Goal: Download file/media

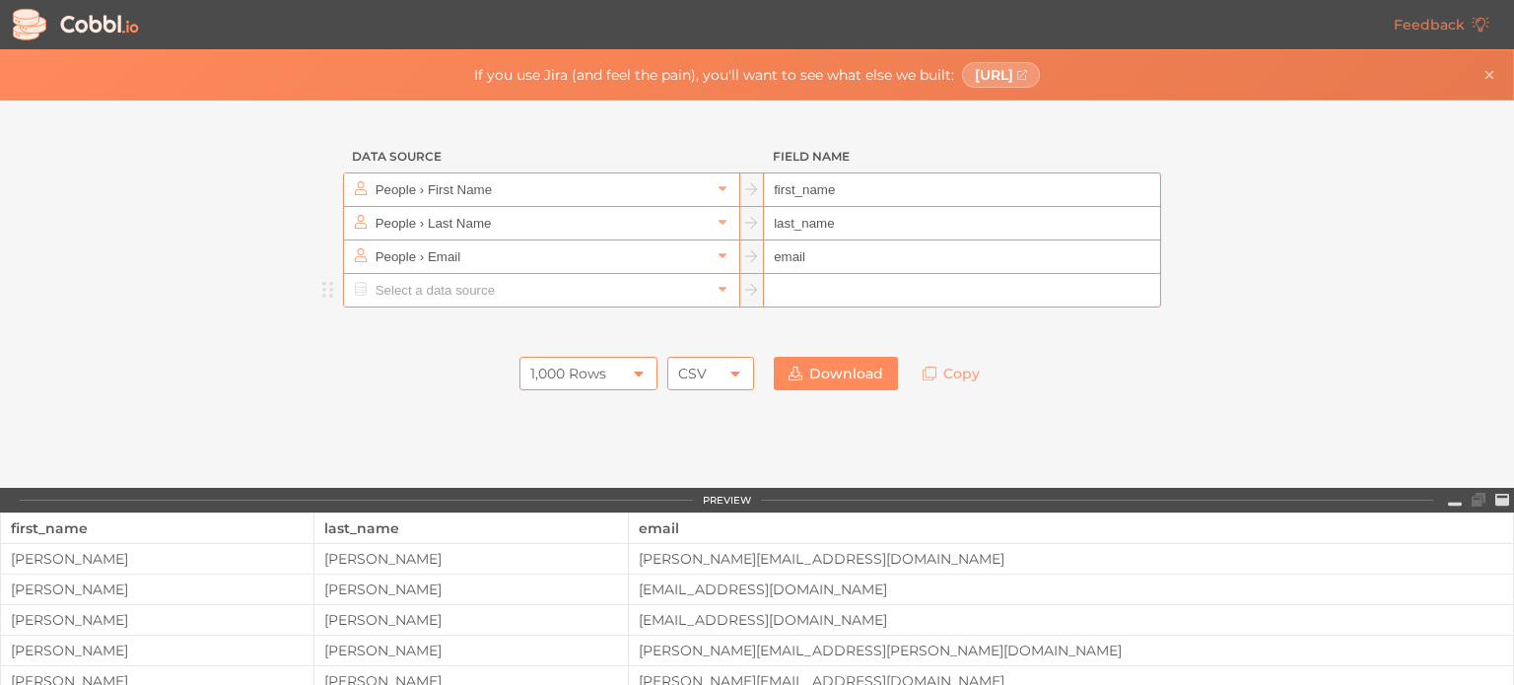
click at [568, 285] on input "text" at bounding box center [541, 290] width 340 height 33
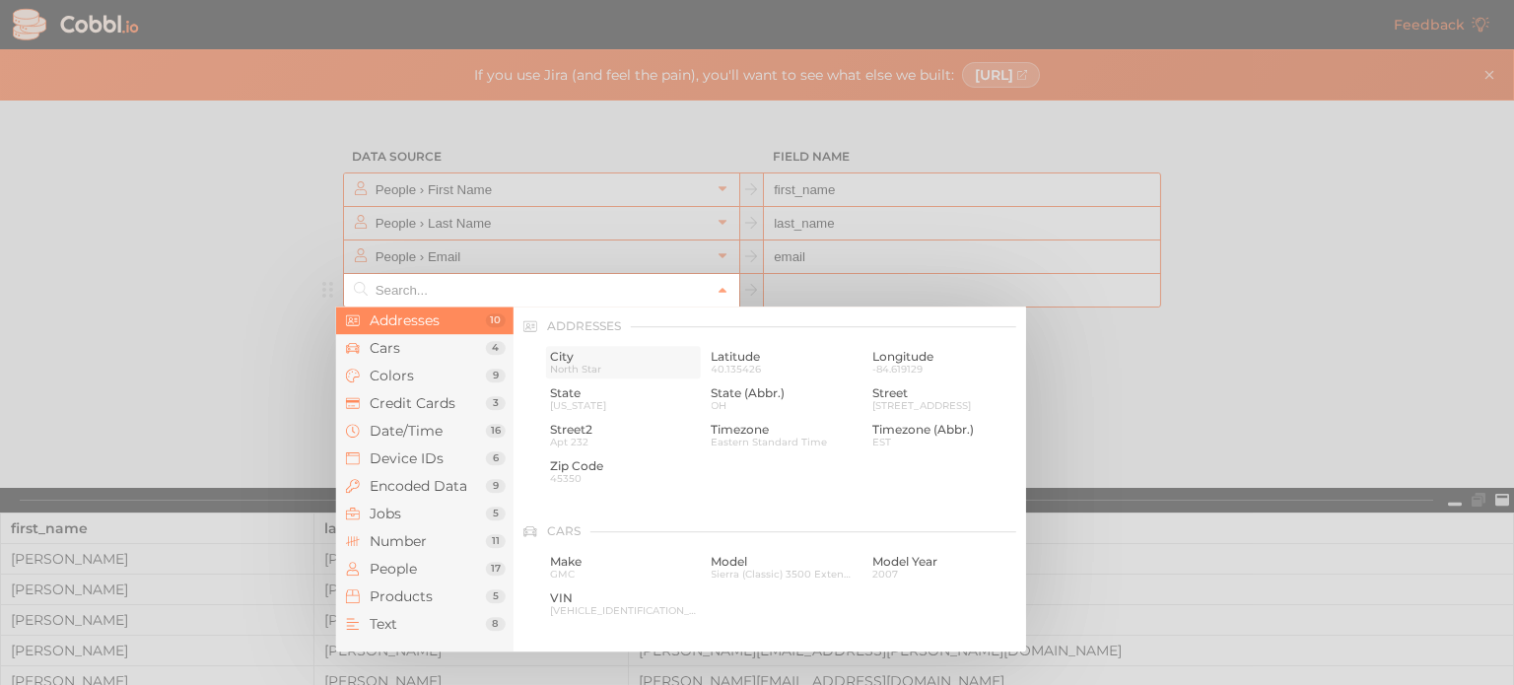
click at [580, 357] on span "City" at bounding box center [623, 357] width 147 height 14
type input "Addresses › City"
type input "city"
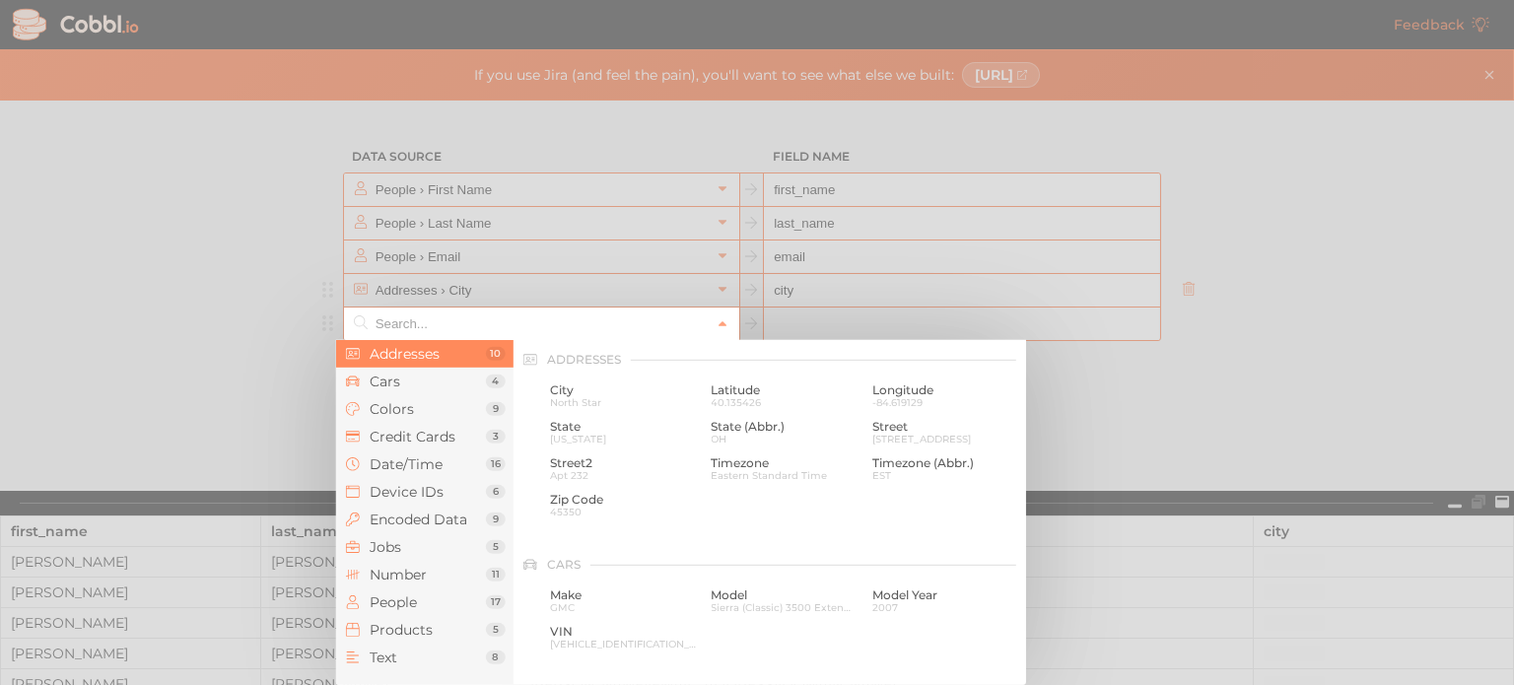
click at [513, 330] on input "text" at bounding box center [541, 324] width 340 height 33
click at [588, 424] on span "State" at bounding box center [623, 427] width 147 height 14
type input "Addresses › State"
type input "state"
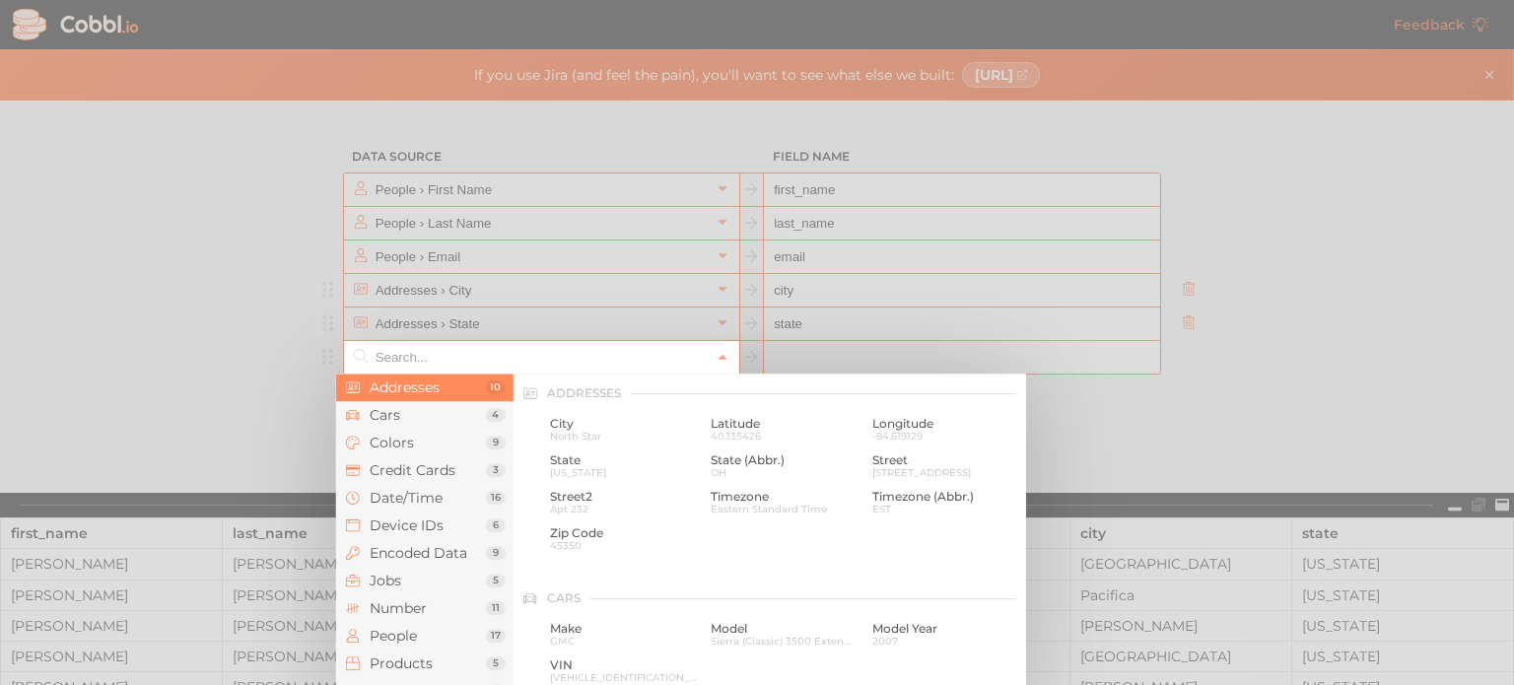
click at [588, 354] on input "text" at bounding box center [541, 357] width 340 height 33
click at [422, 606] on span "Number" at bounding box center [428, 608] width 116 height 16
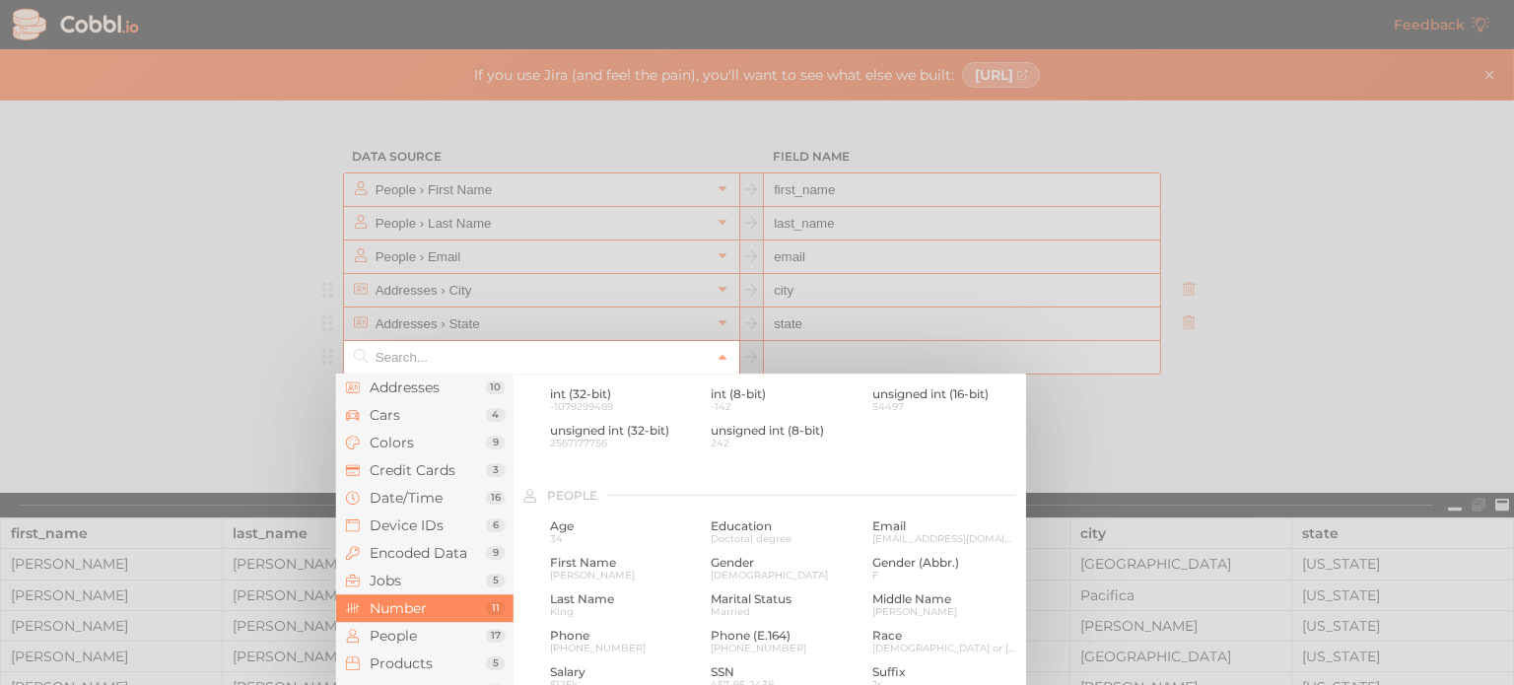
scroll to position [1497, 0]
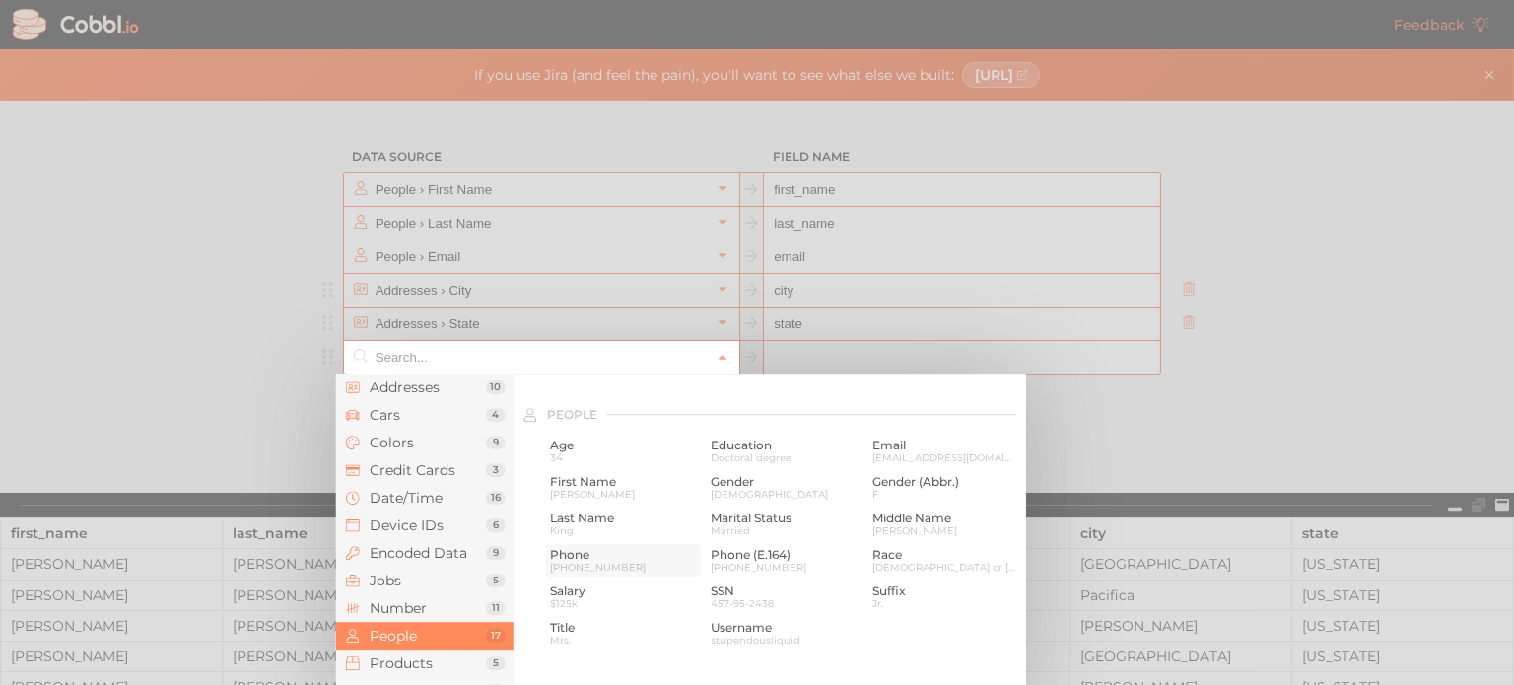
click at [602, 571] on span "[PHONE_NUMBER]" at bounding box center [623, 567] width 147 height 11
type input "People › Phone"
type input "phone"
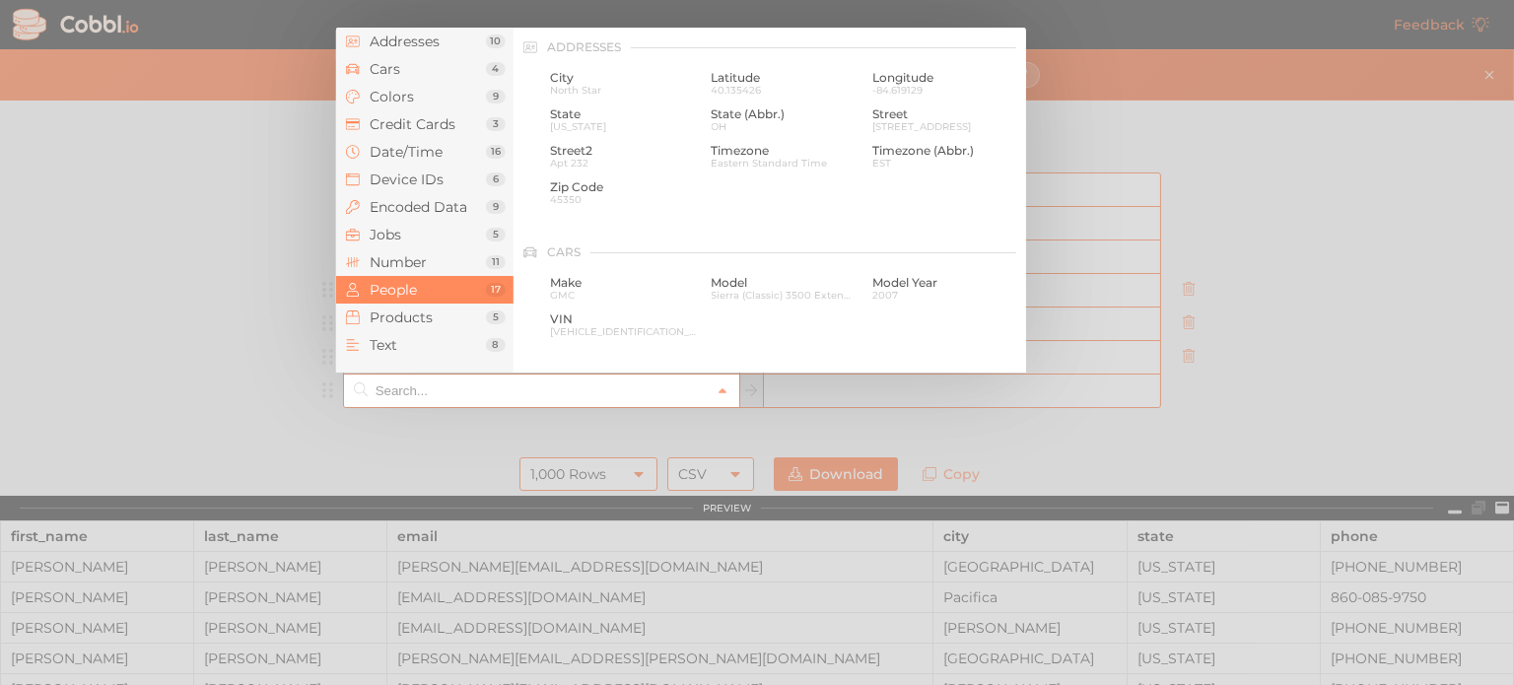
click at [555, 398] on input "text" at bounding box center [541, 391] width 340 height 33
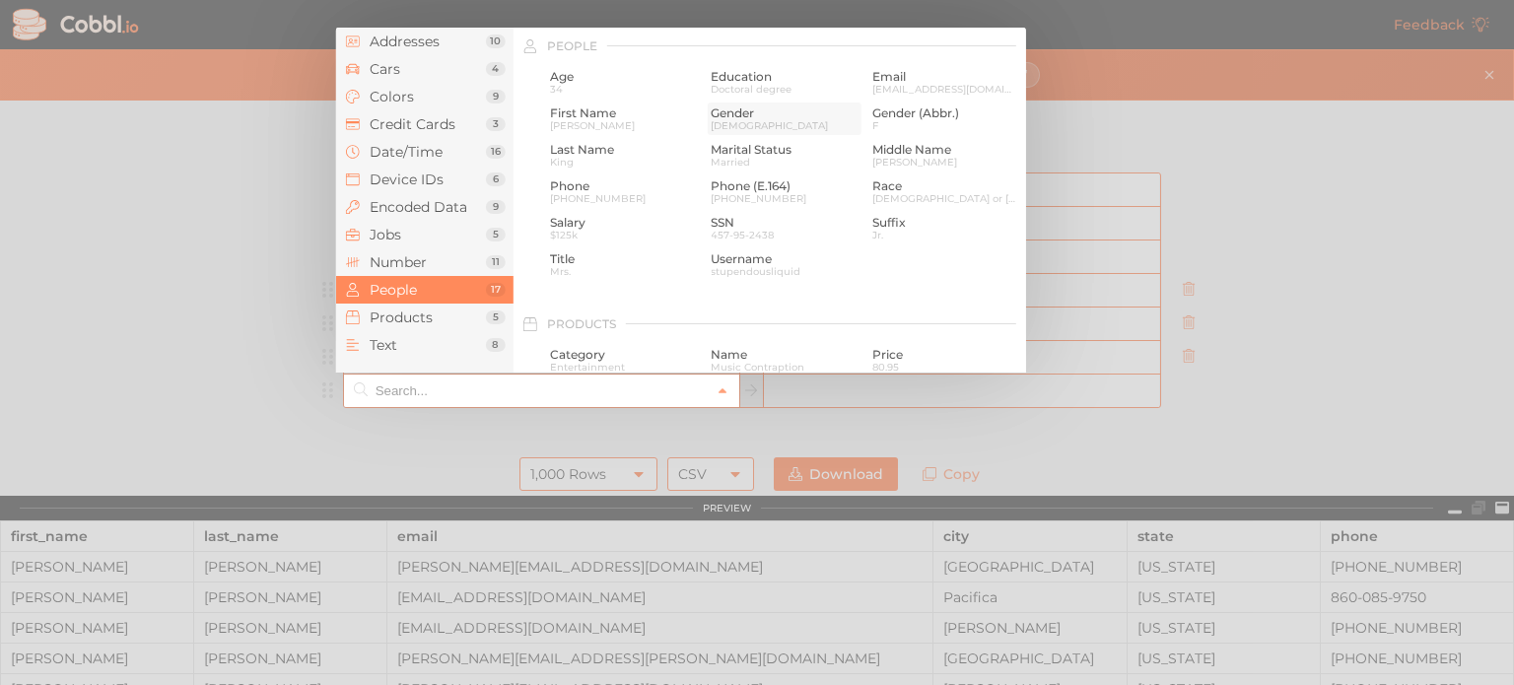
click at [729, 121] on span "[DEMOGRAPHIC_DATA]" at bounding box center [784, 125] width 147 height 11
type input "People › Gender"
type input "gender"
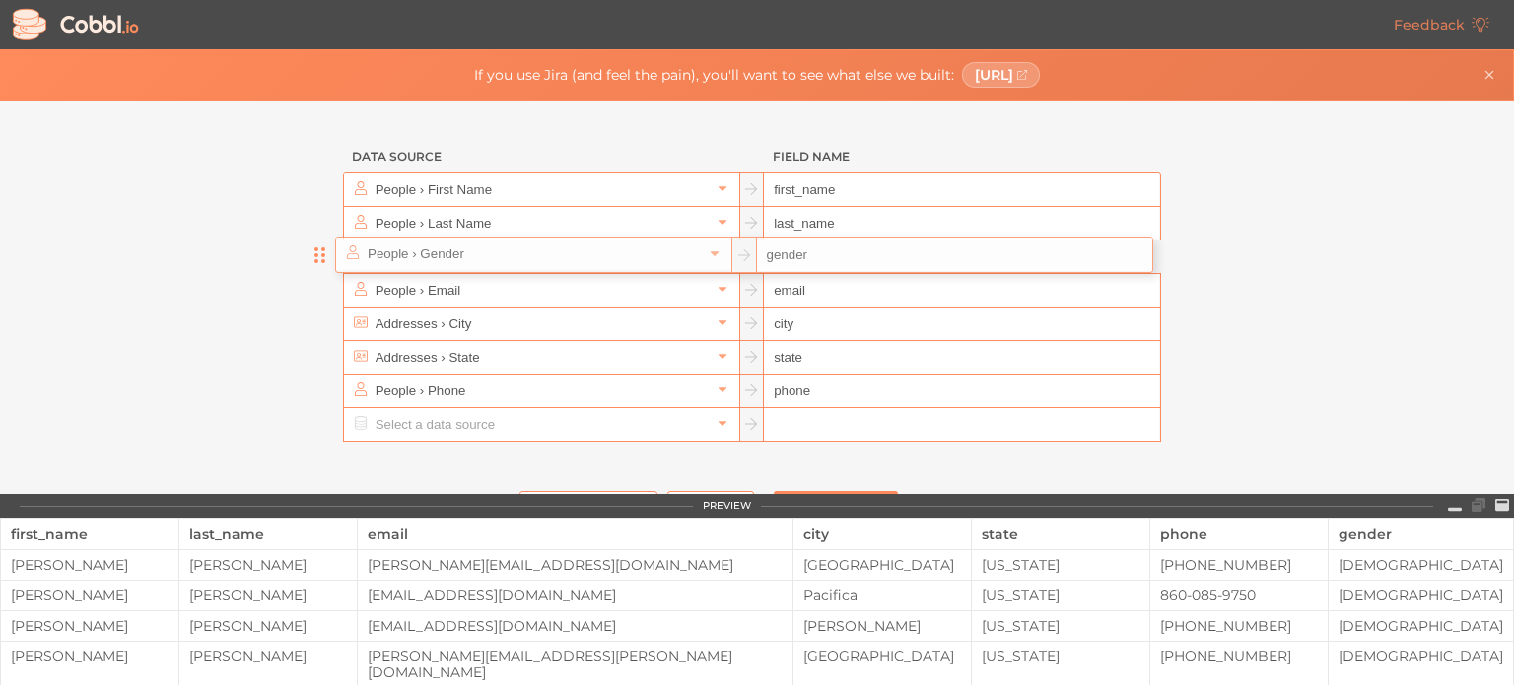
drag, startPoint x: 325, startPoint y: 398, endPoint x: 323, endPoint y: 244, distance: 154.8
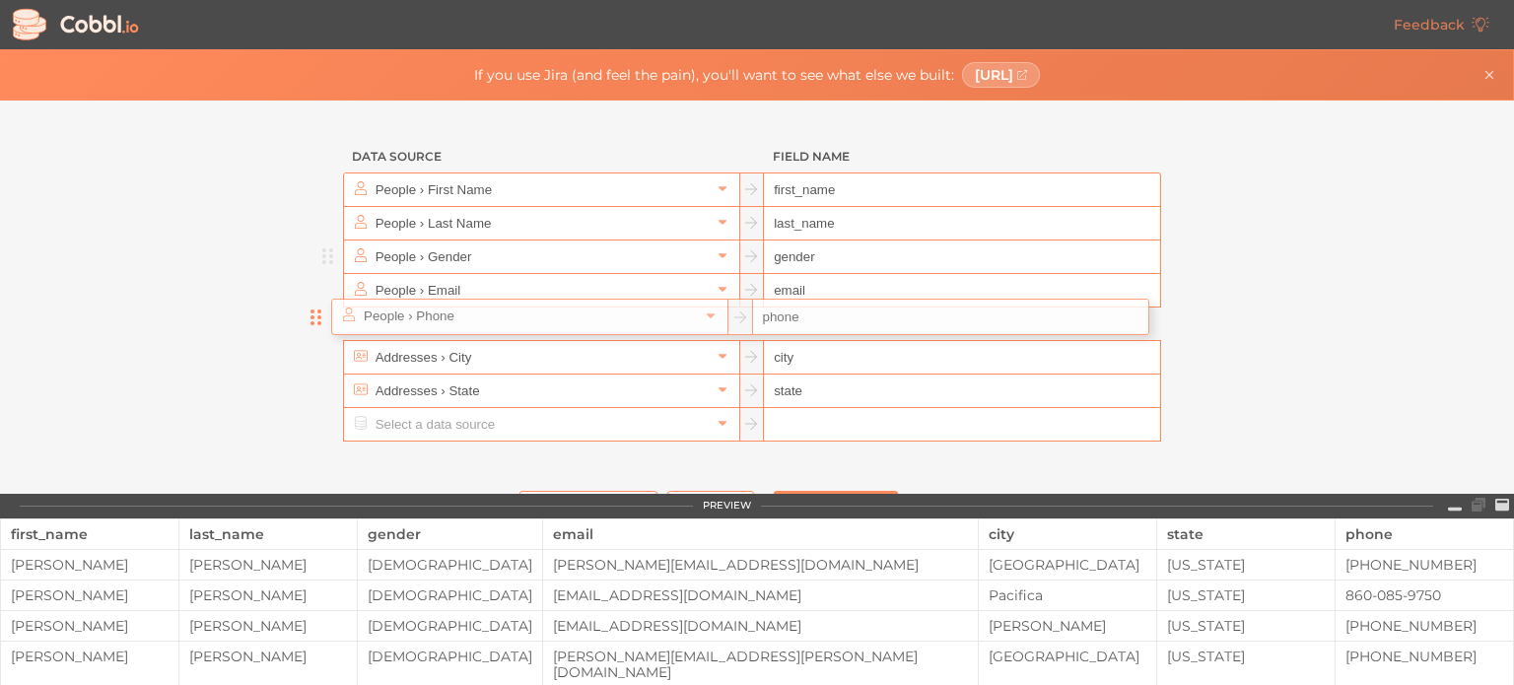
drag, startPoint x: 326, startPoint y: 389, endPoint x: 320, endPoint y: 310, distance: 80.1
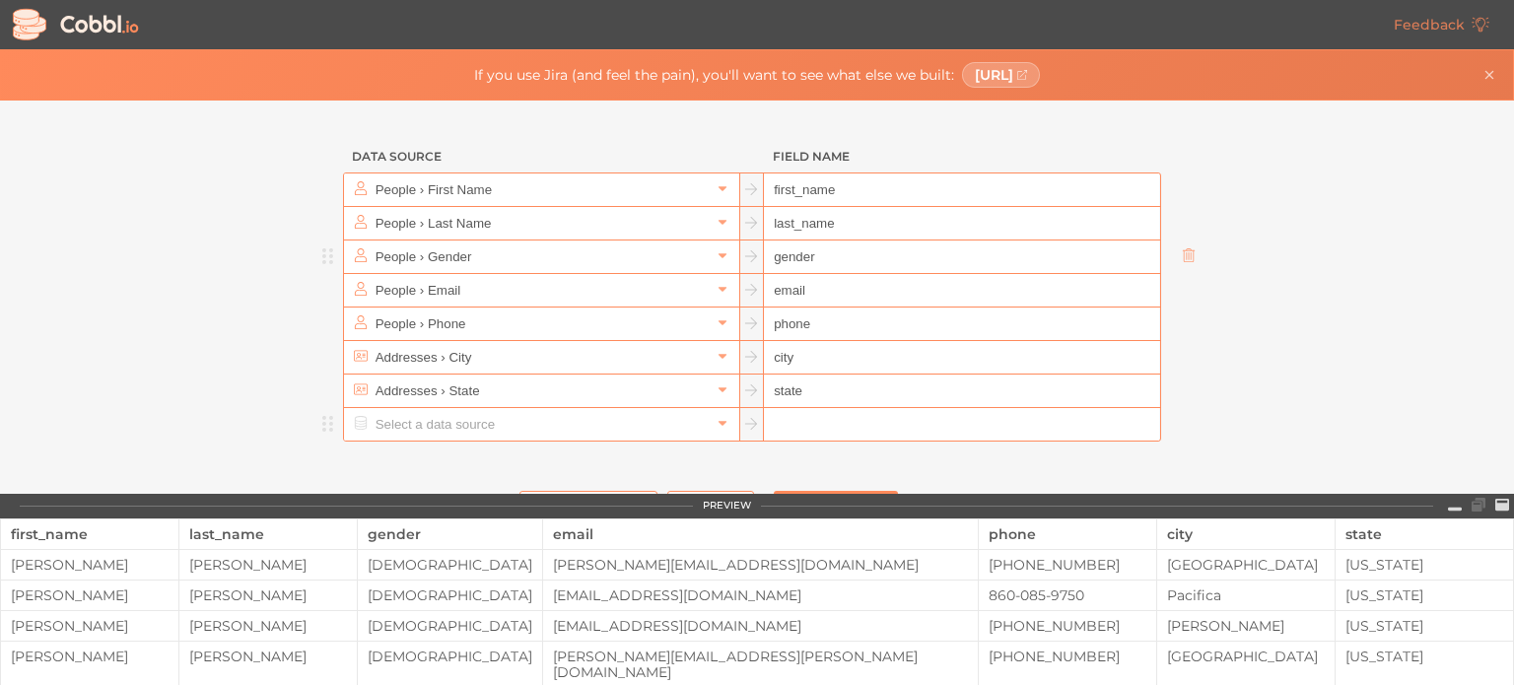
click at [384, 421] on input "text" at bounding box center [541, 424] width 340 height 33
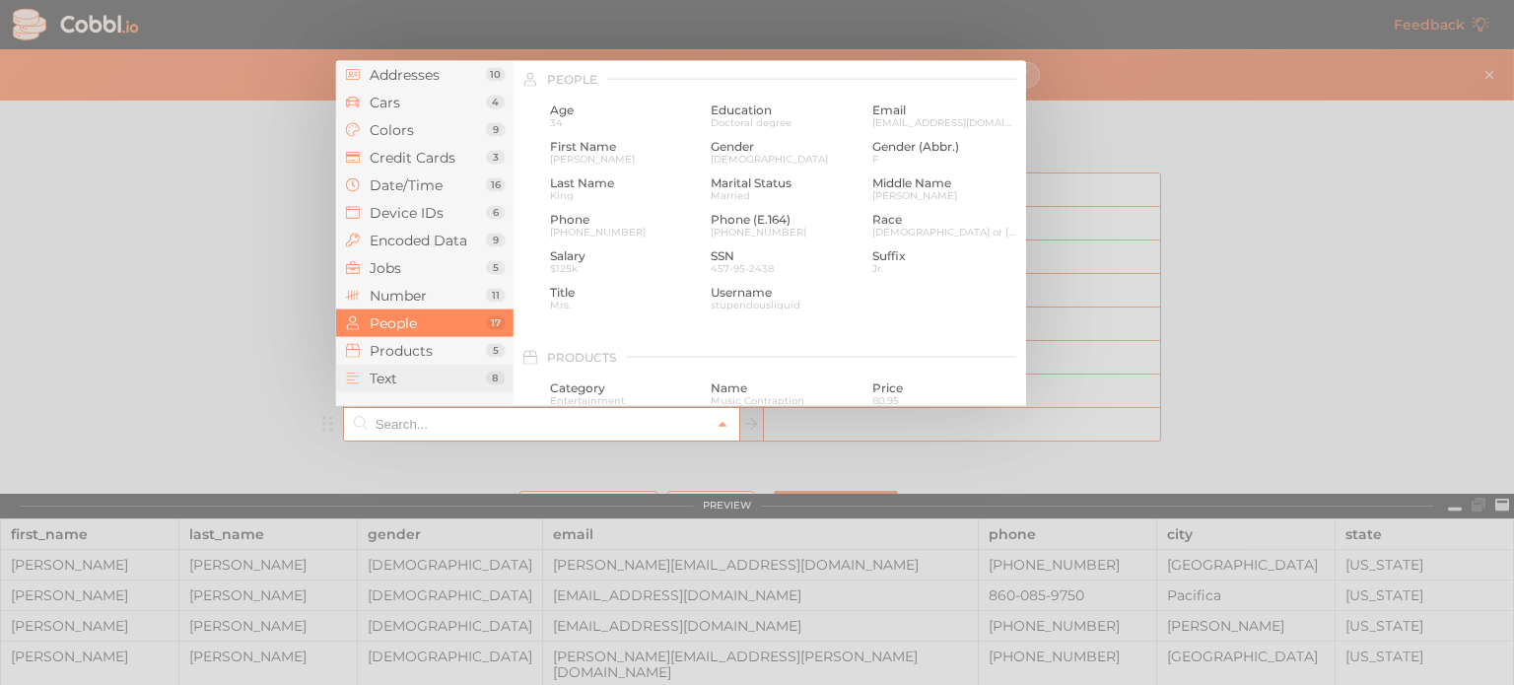
click at [398, 372] on span "Text" at bounding box center [428, 379] width 116 height 16
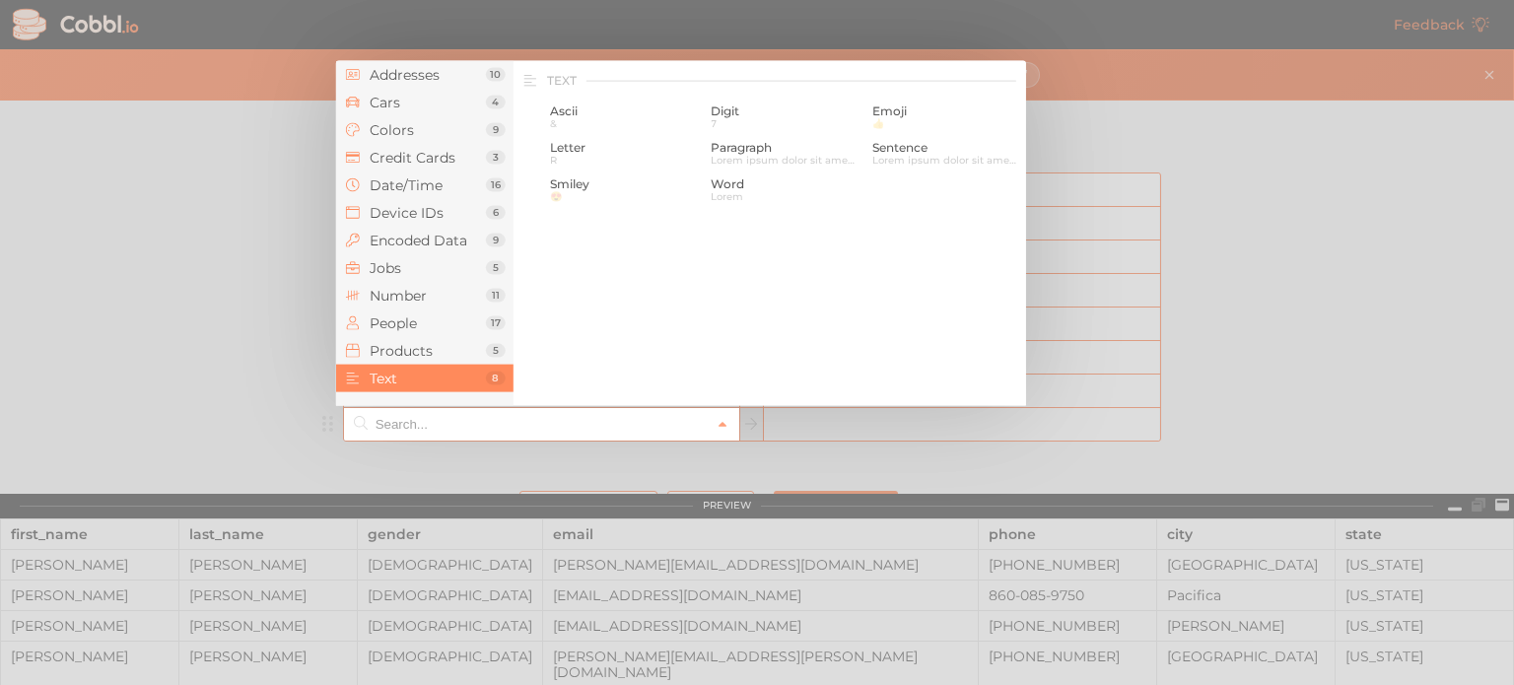
scroll to position [1930, 0]
click at [414, 256] on li "Jobs 5" at bounding box center [424, 268] width 177 height 28
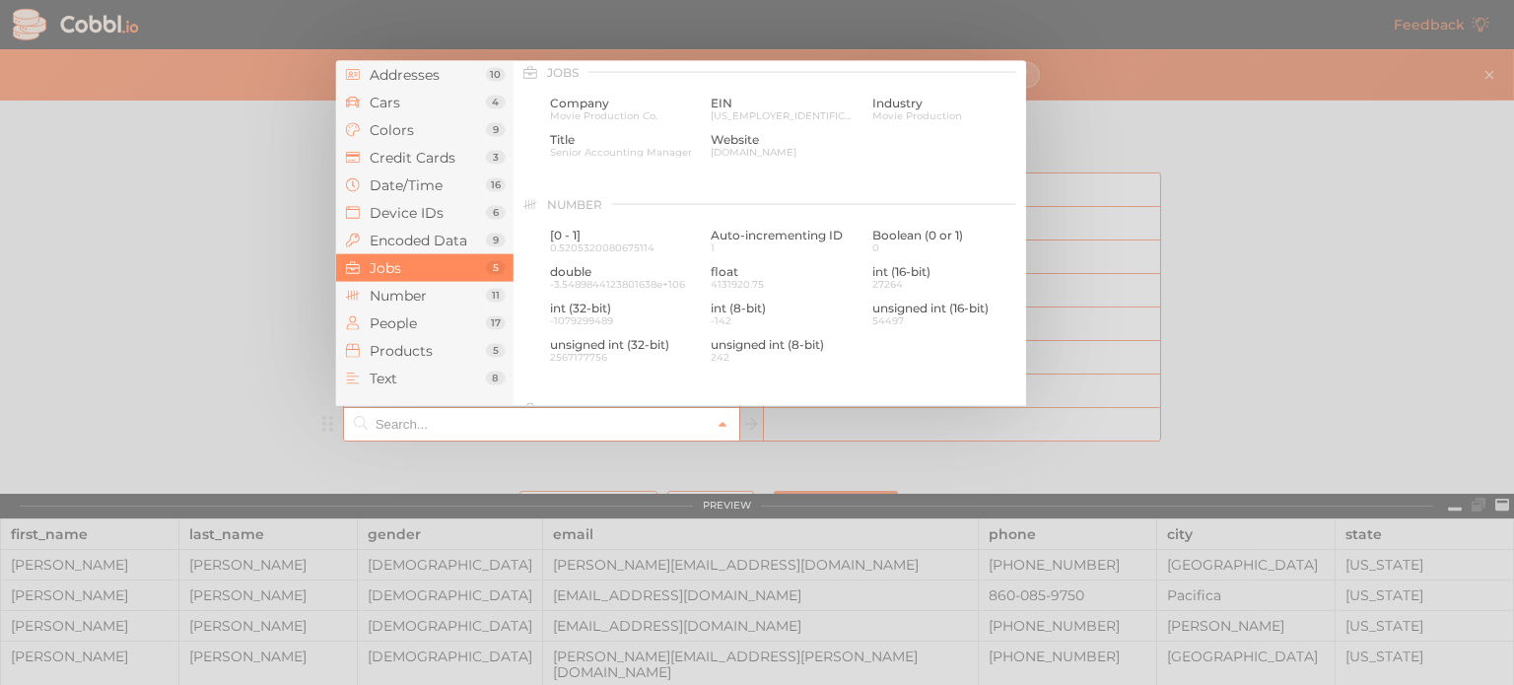
scroll to position [1182, 0]
click at [421, 184] on span "Date/Time" at bounding box center [428, 185] width 116 height 16
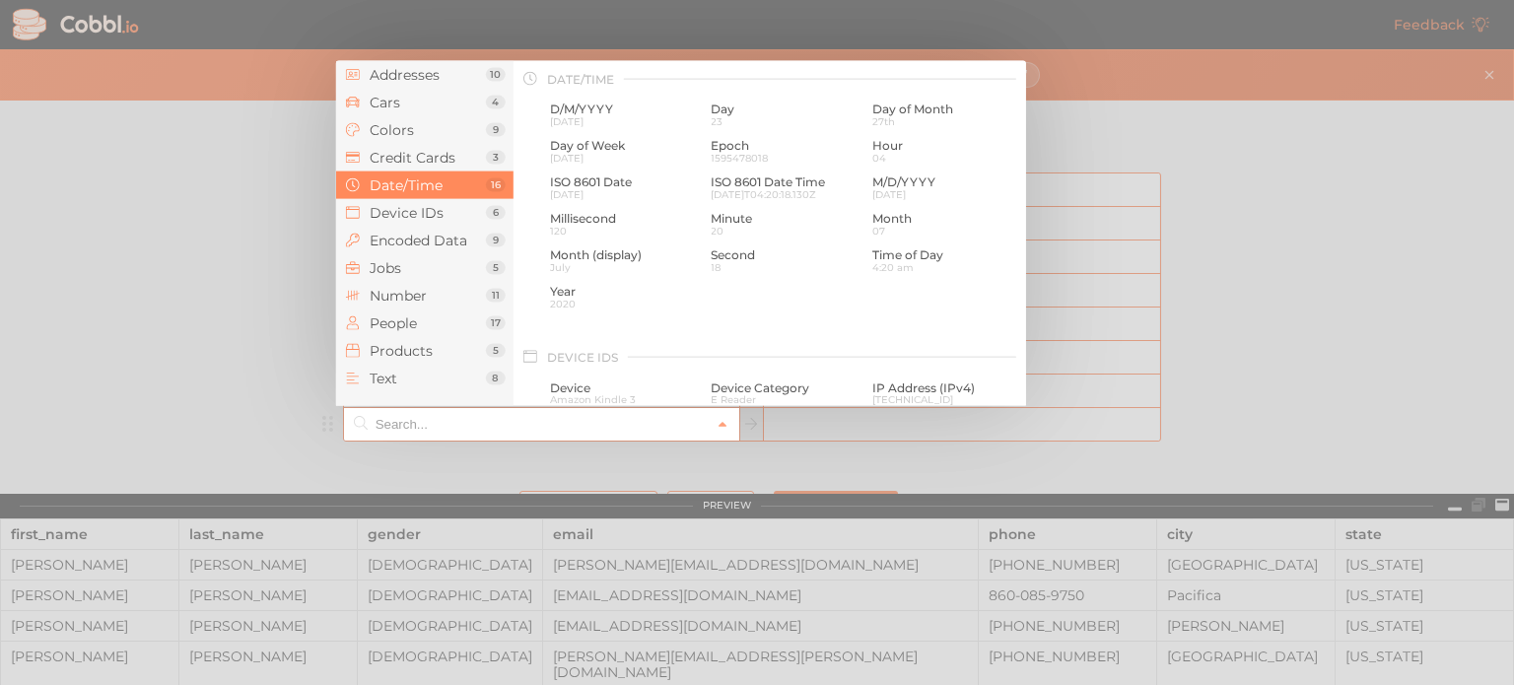
scroll to position [602, 0]
click at [430, 330] on span "People" at bounding box center [428, 323] width 116 height 16
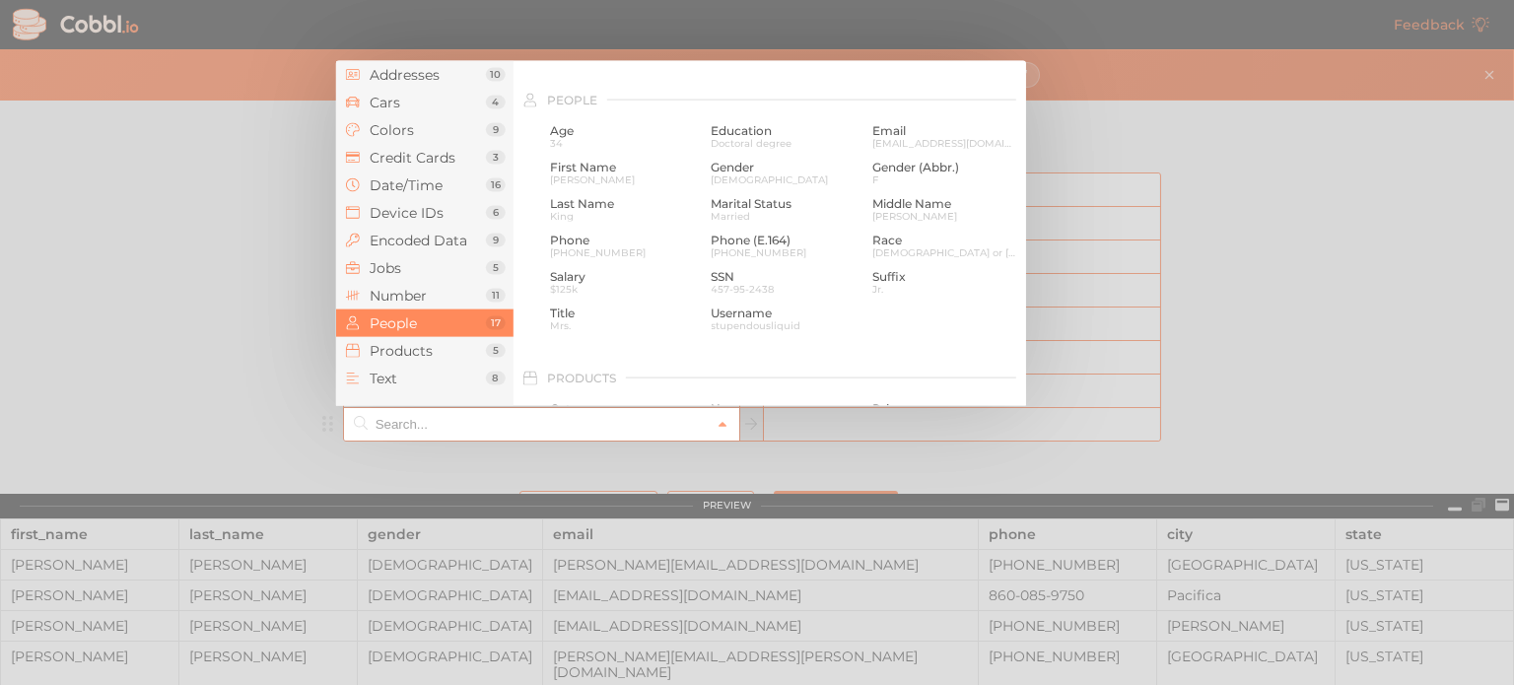
scroll to position [1519, 0]
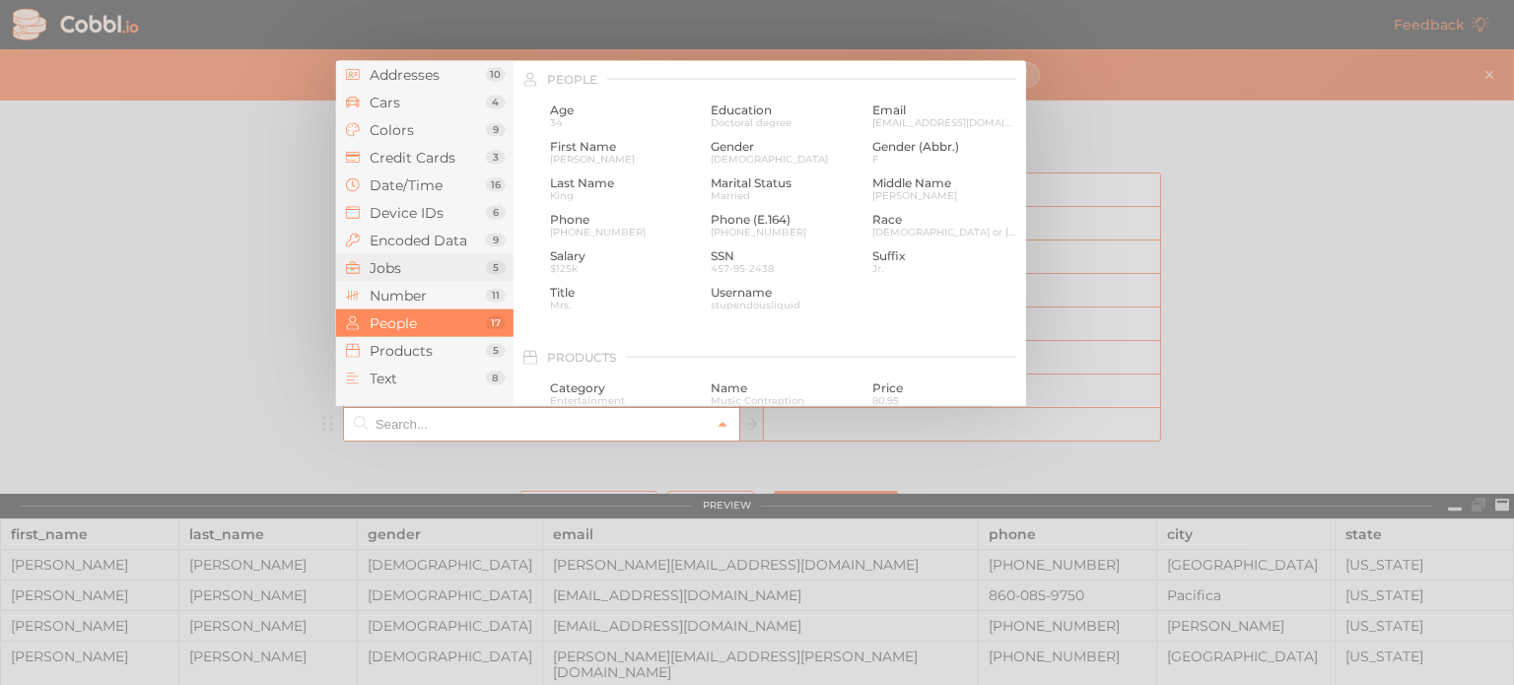
click at [412, 274] on span "Jobs" at bounding box center [428, 268] width 116 height 16
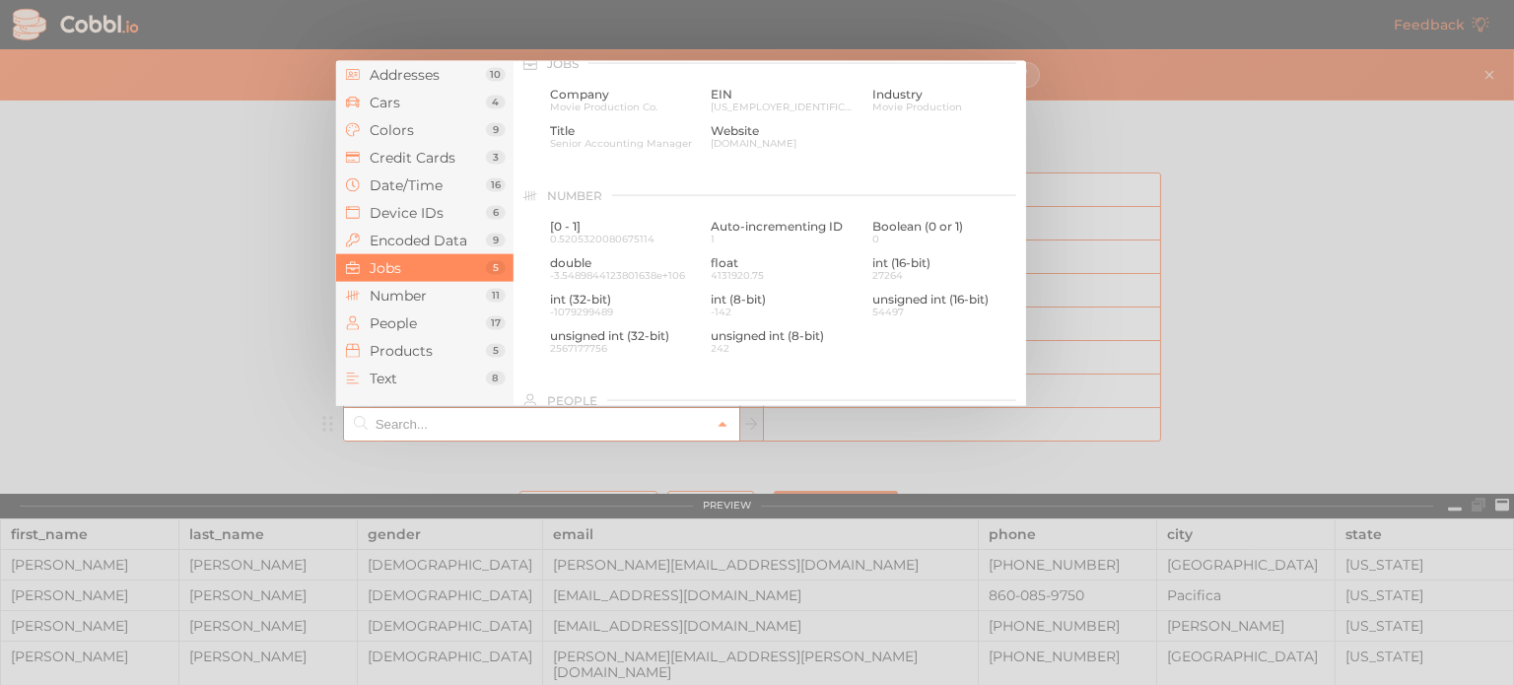
scroll to position [1182, 0]
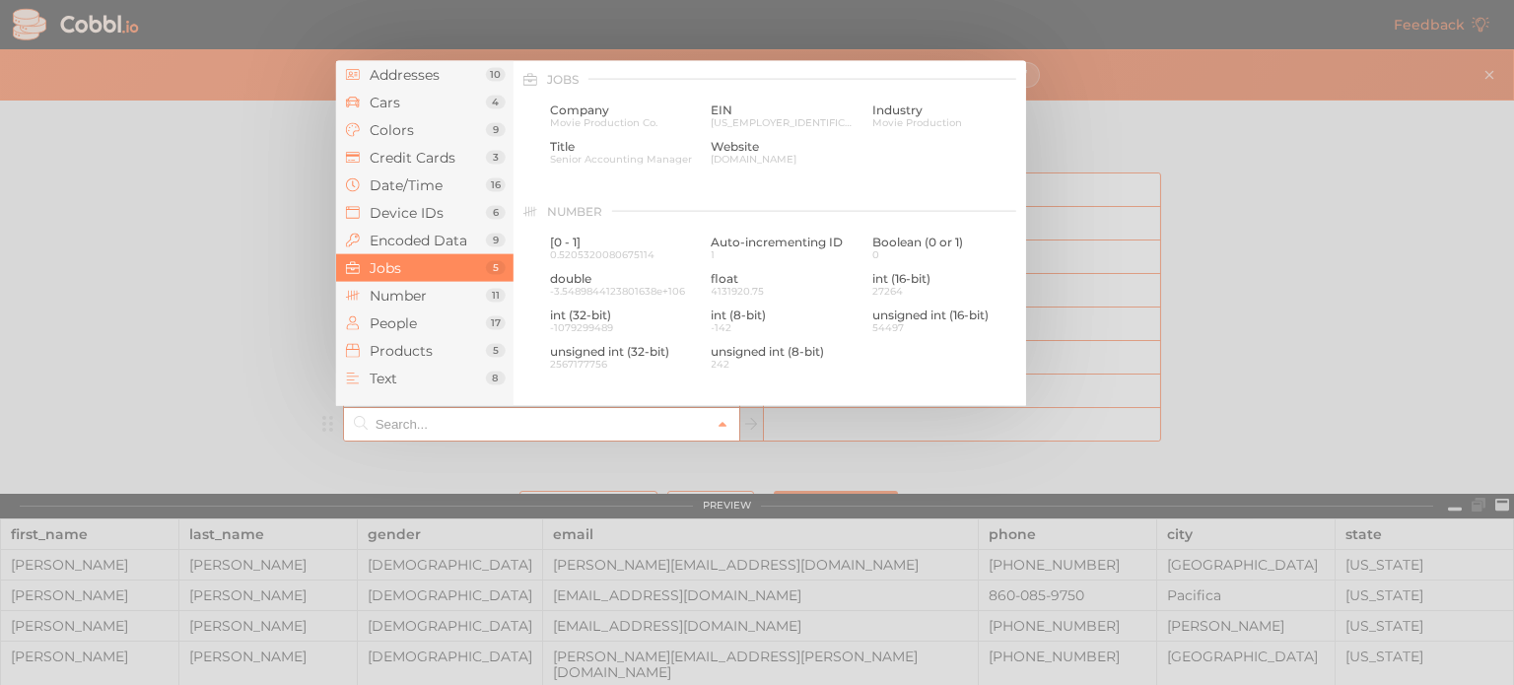
click at [273, 338] on div at bounding box center [757, 342] width 1514 height 685
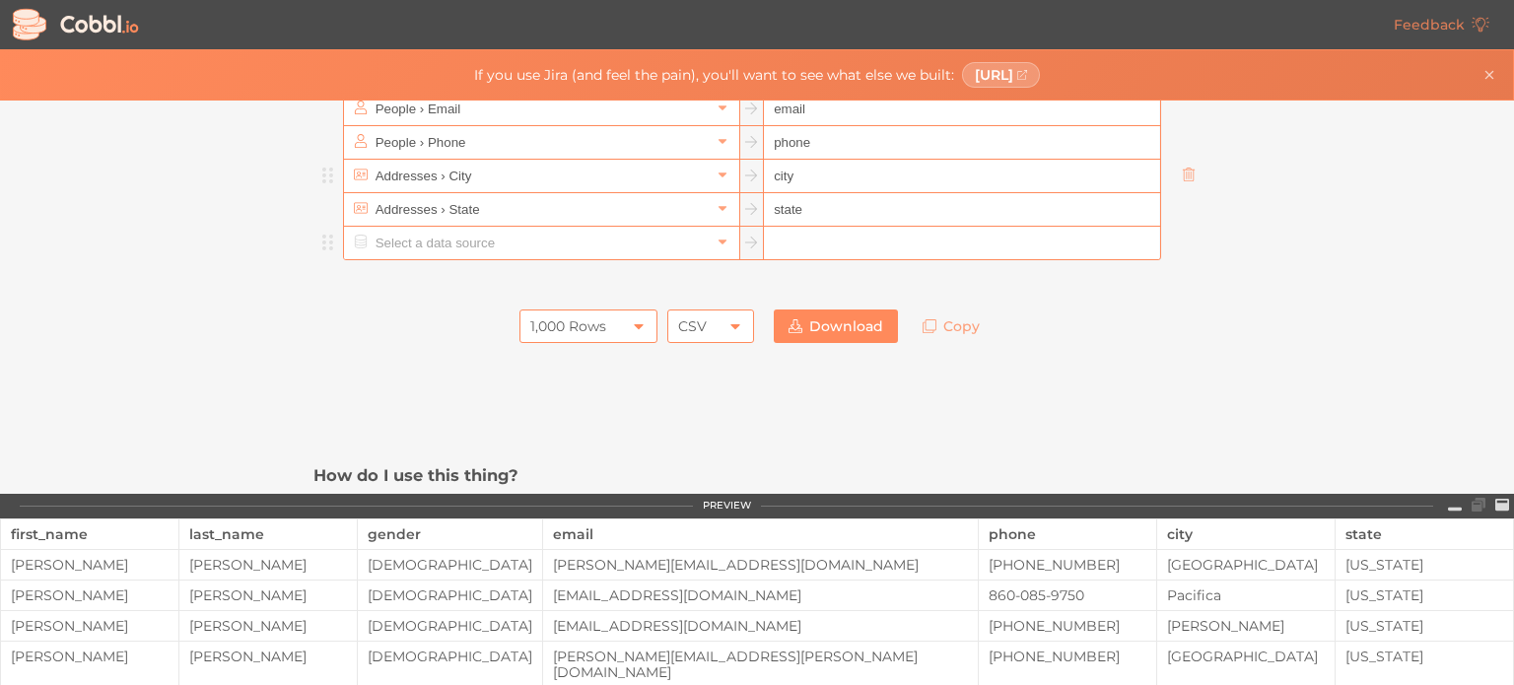
scroll to position [189, 0]
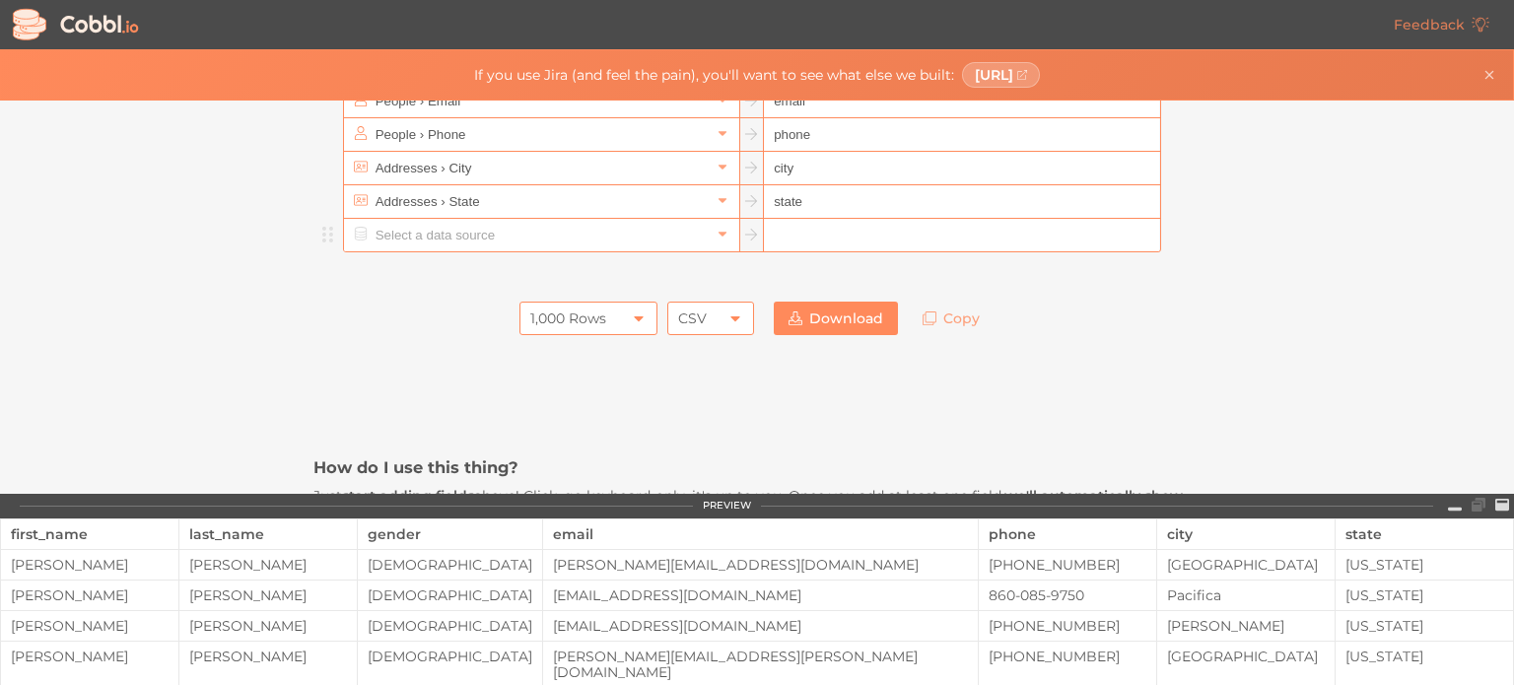
click at [841, 326] on link "Download" at bounding box center [836, 319] width 124 height 34
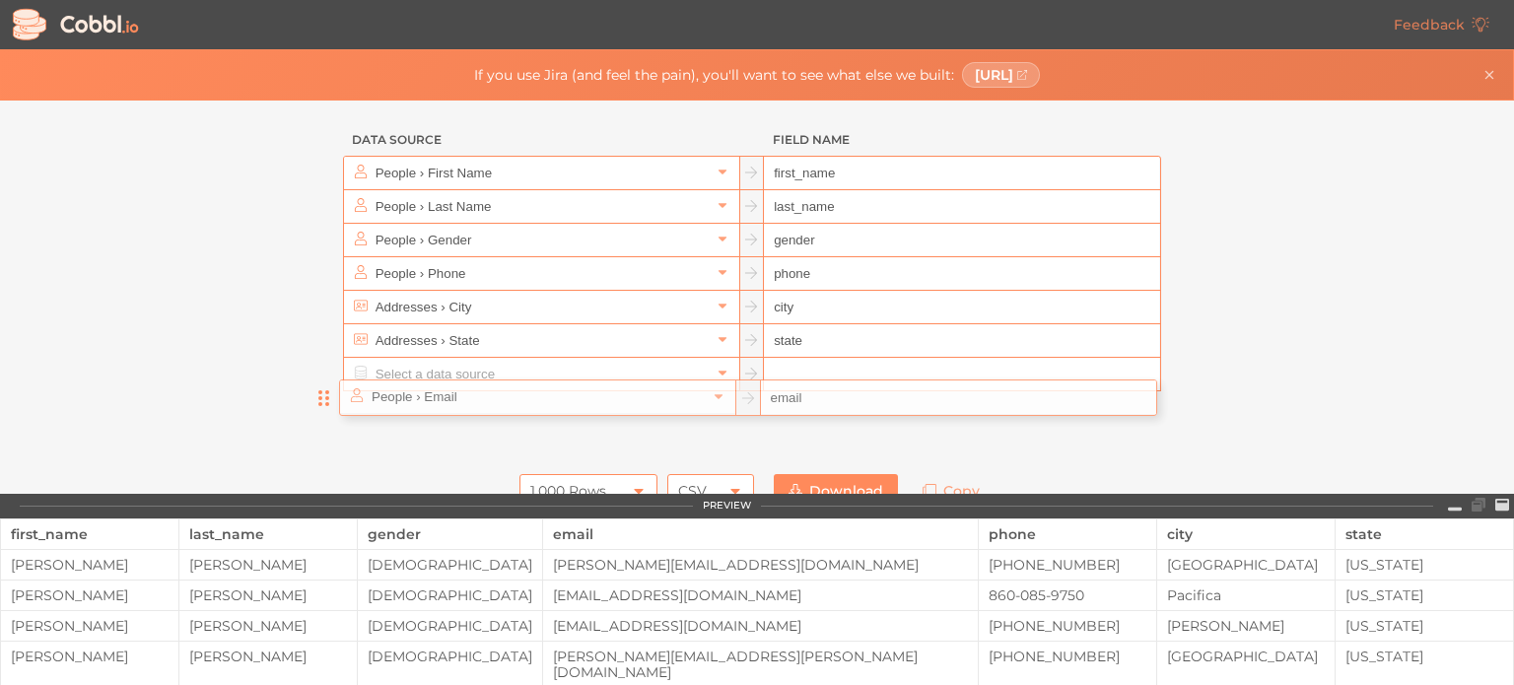
scroll to position [18, 0]
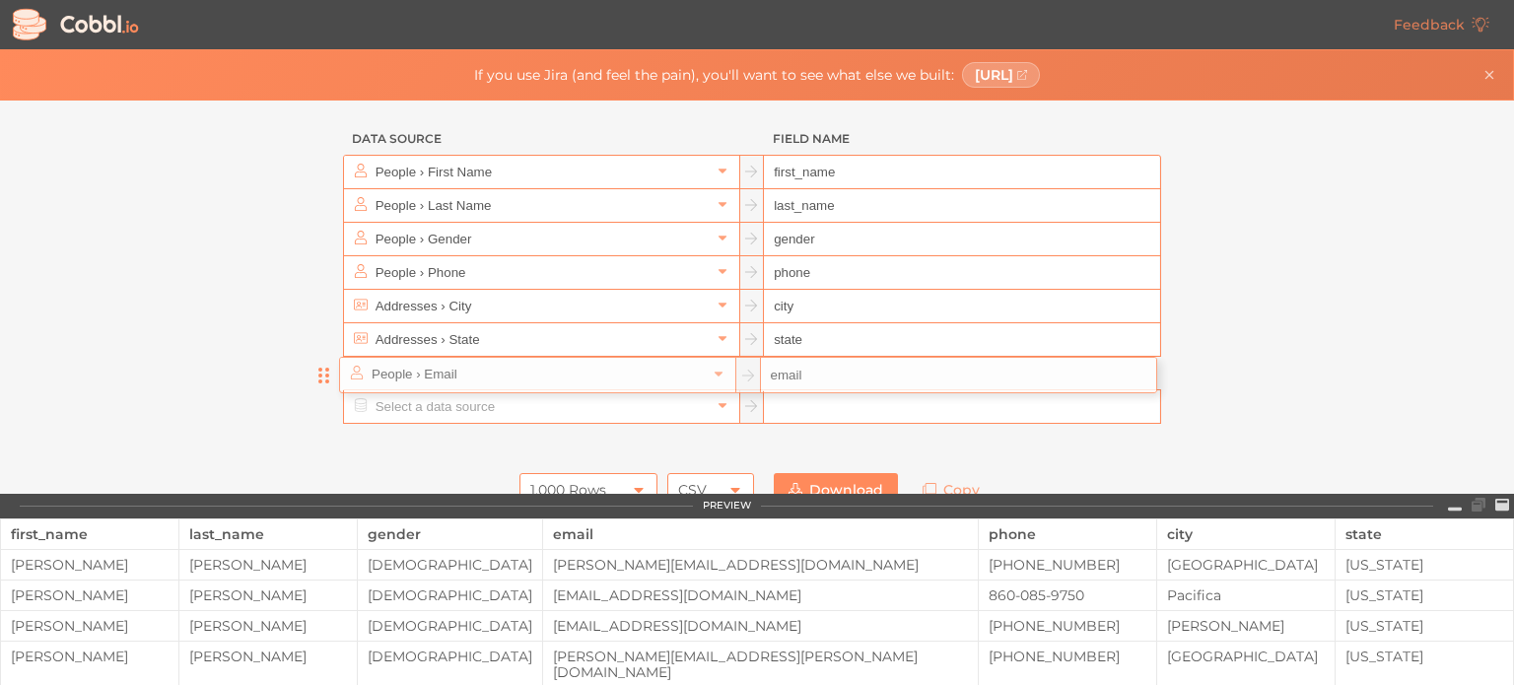
drag, startPoint x: 327, startPoint y: 291, endPoint x: 323, endPoint y: 383, distance: 92.8
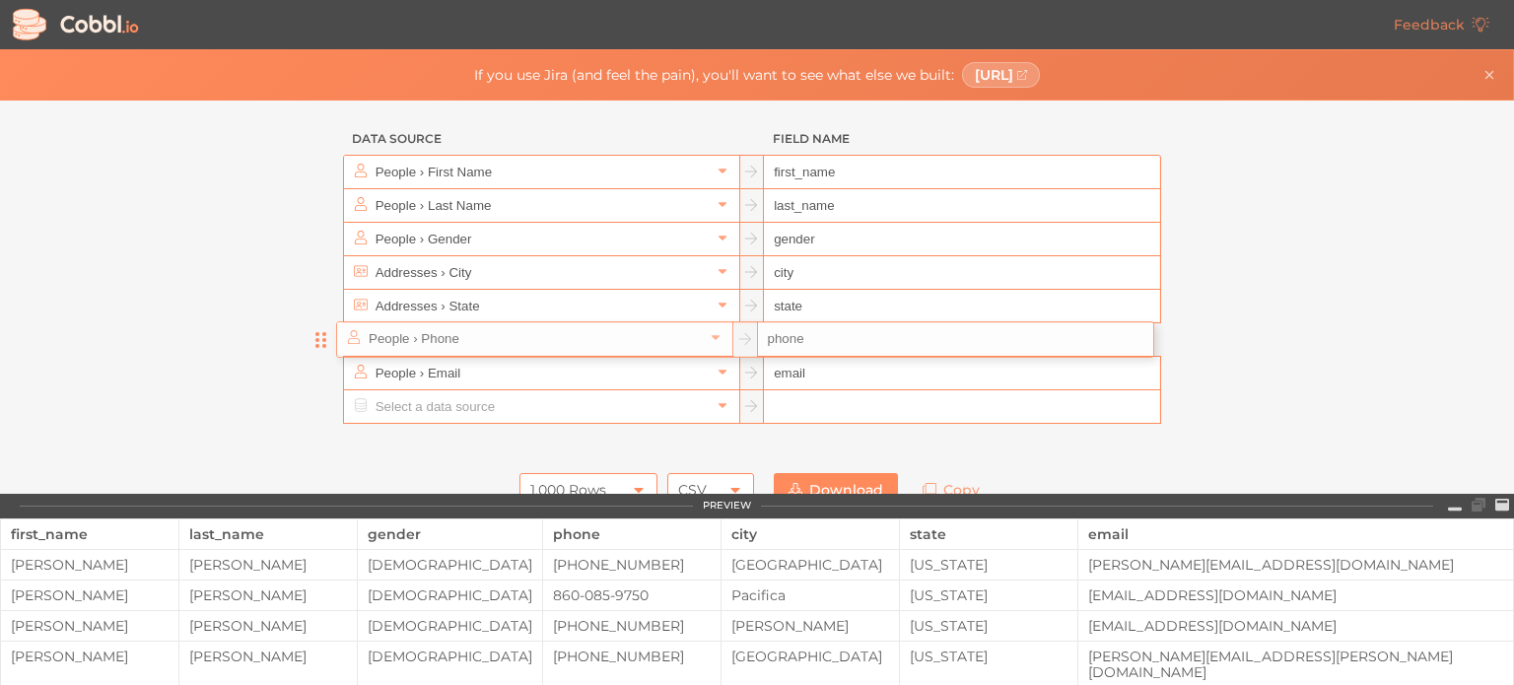
drag, startPoint x: 326, startPoint y: 276, endPoint x: 326, endPoint y: 348, distance: 72.0
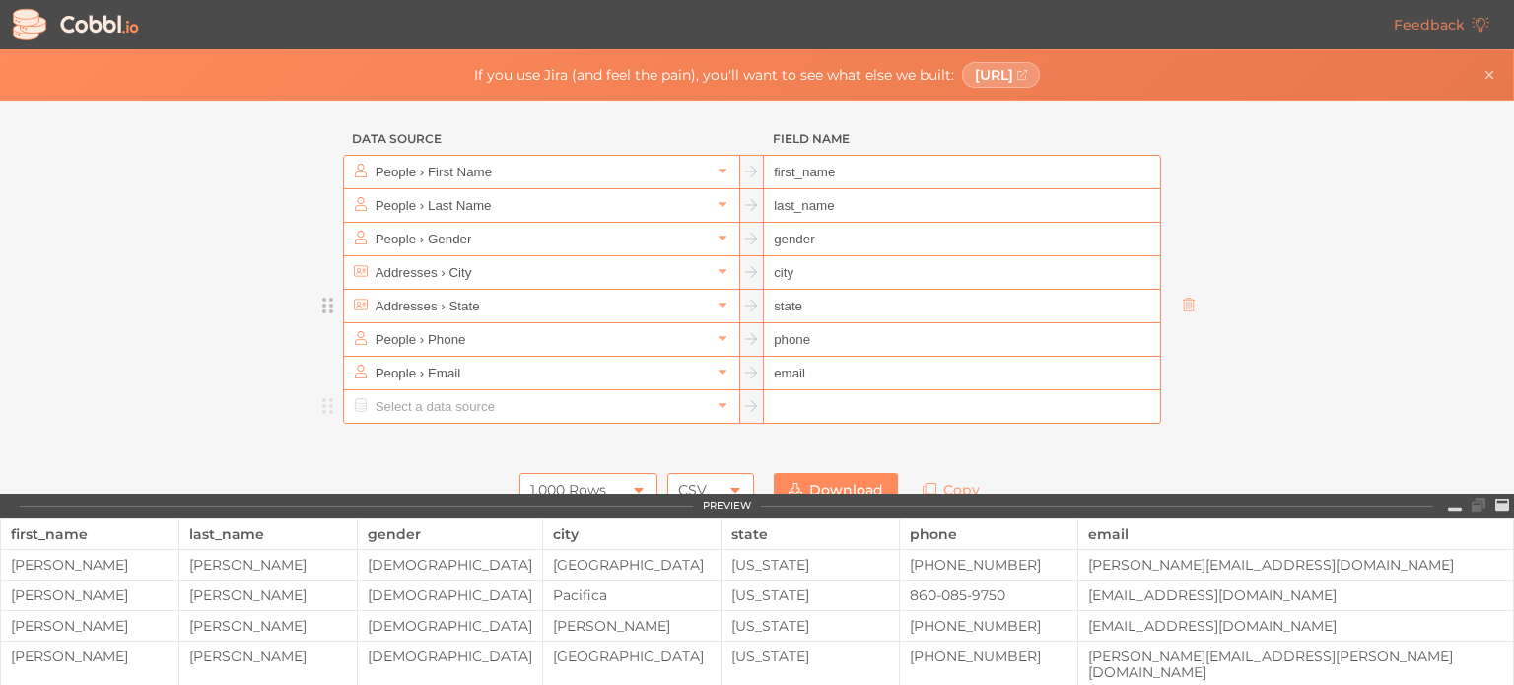
click at [329, 310] on circle at bounding box center [331, 312] width 4 height 4
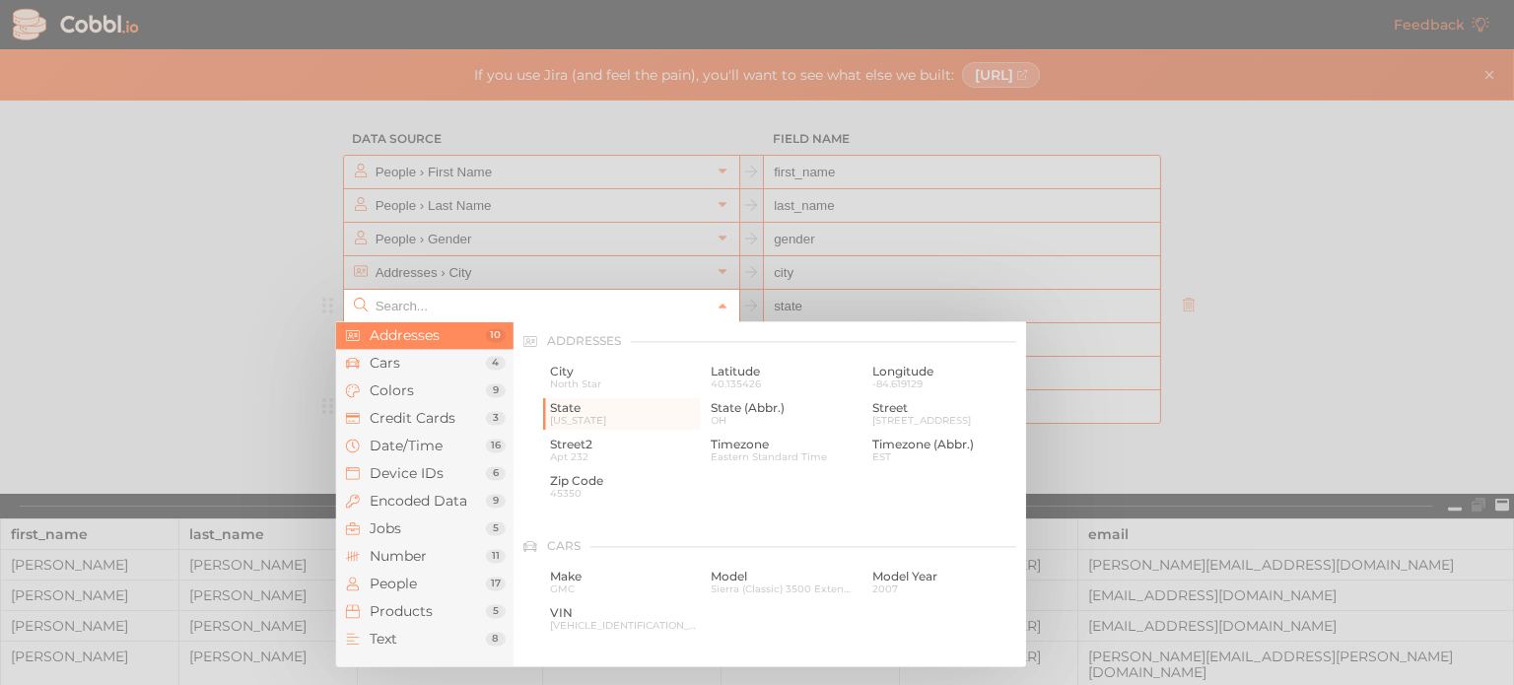
click at [465, 295] on input "text" at bounding box center [541, 306] width 340 height 33
click at [1286, 354] on div at bounding box center [757, 342] width 1514 height 685
type input "Addresses › State"
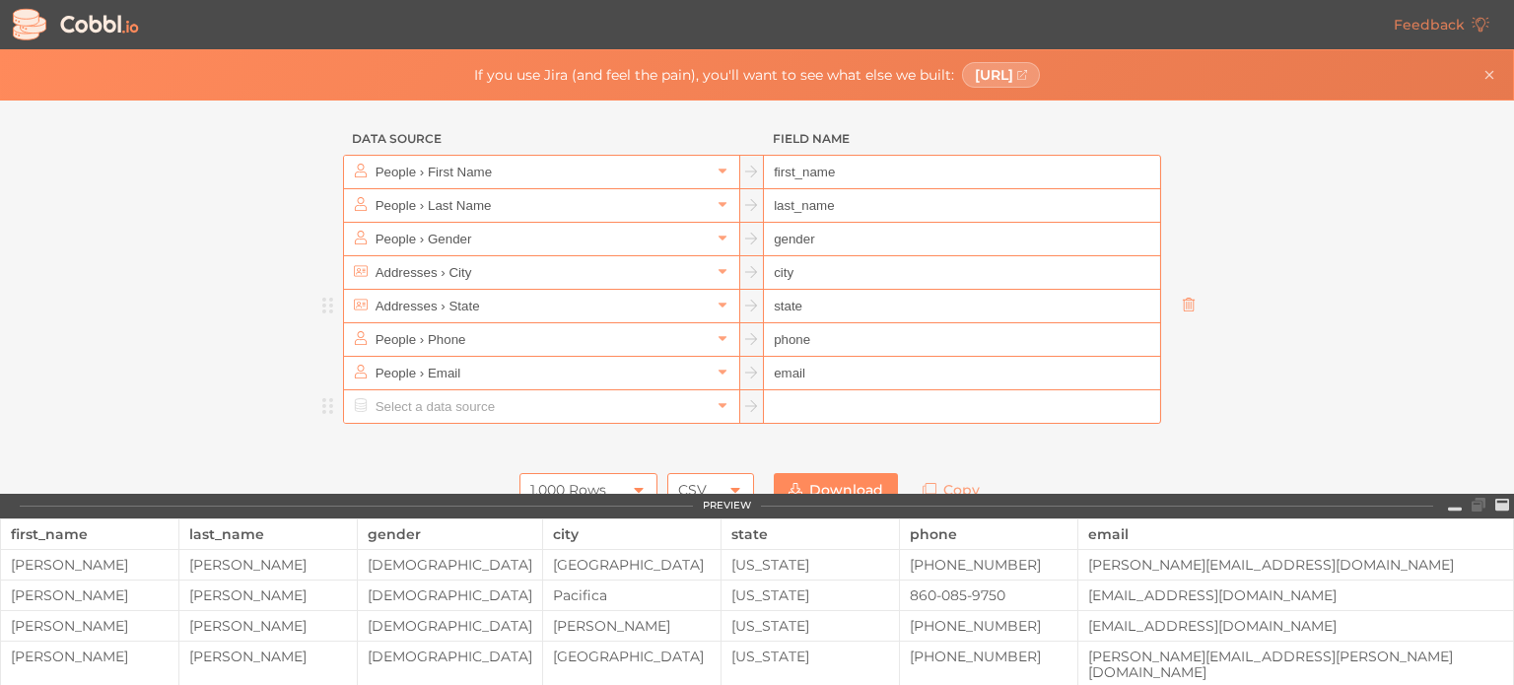
click at [1187, 309] on icon at bounding box center [1189, 305] width 14 height 14
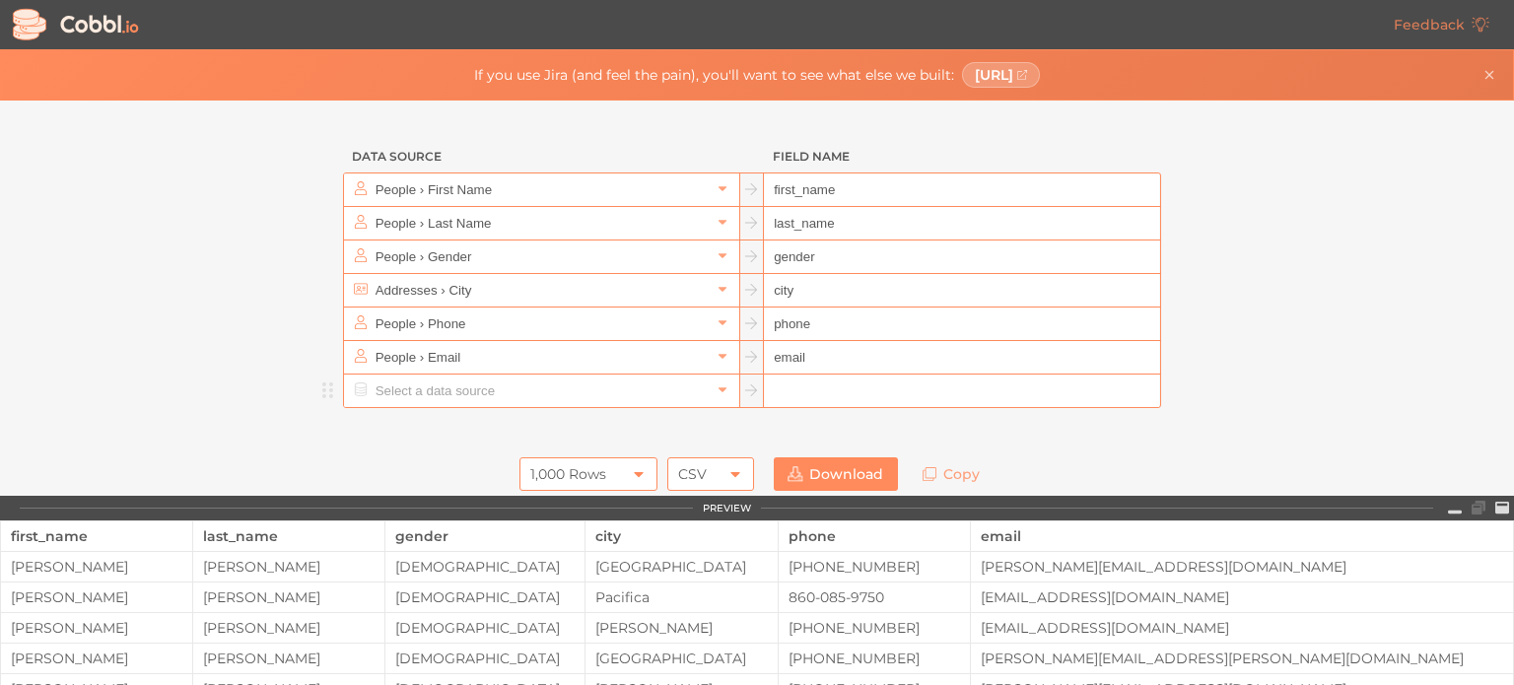
click at [862, 482] on link "Download" at bounding box center [836, 474] width 124 height 34
